Goal: Task Accomplishment & Management: Manage account settings

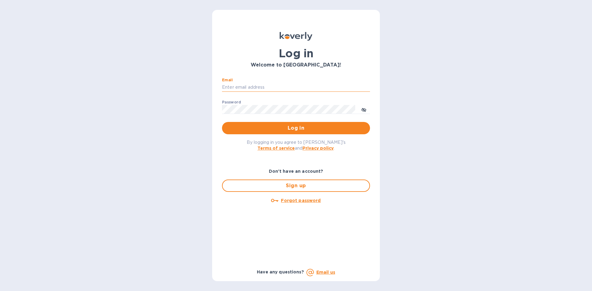
click at [275, 84] on input "Email" at bounding box center [296, 87] width 148 height 9
type input "[EMAIL_ADDRESS][DOMAIN_NAME]"
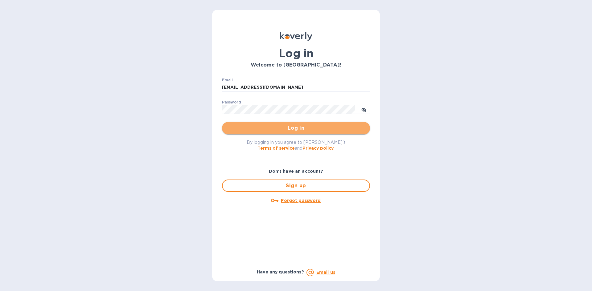
click at [239, 125] on span "Log in" at bounding box center [296, 128] width 138 height 7
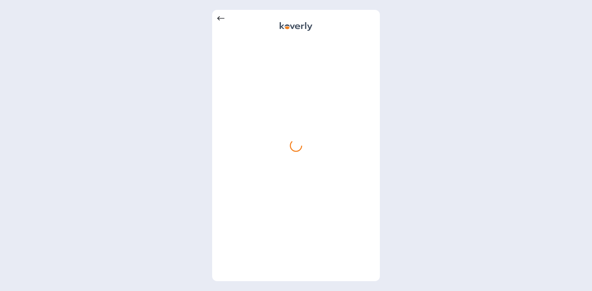
click at [218, 19] on icon at bounding box center [220, 18] width 7 height 4
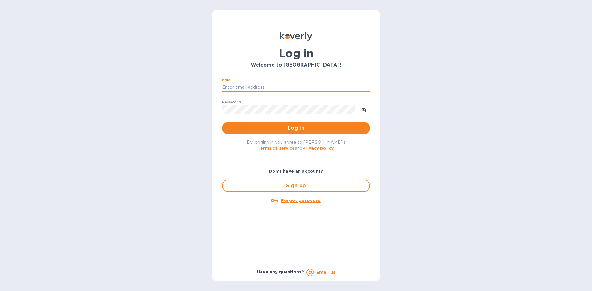
click at [237, 84] on input "Email" at bounding box center [296, 87] width 148 height 9
type input "[EMAIL_ADDRESS][DOMAIN_NAME]"
click at [280, 121] on p "​" at bounding box center [296, 118] width 148 height 7
click at [276, 127] on span "Log in" at bounding box center [296, 128] width 138 height 7
